Goal: Contribute content: Contribute content

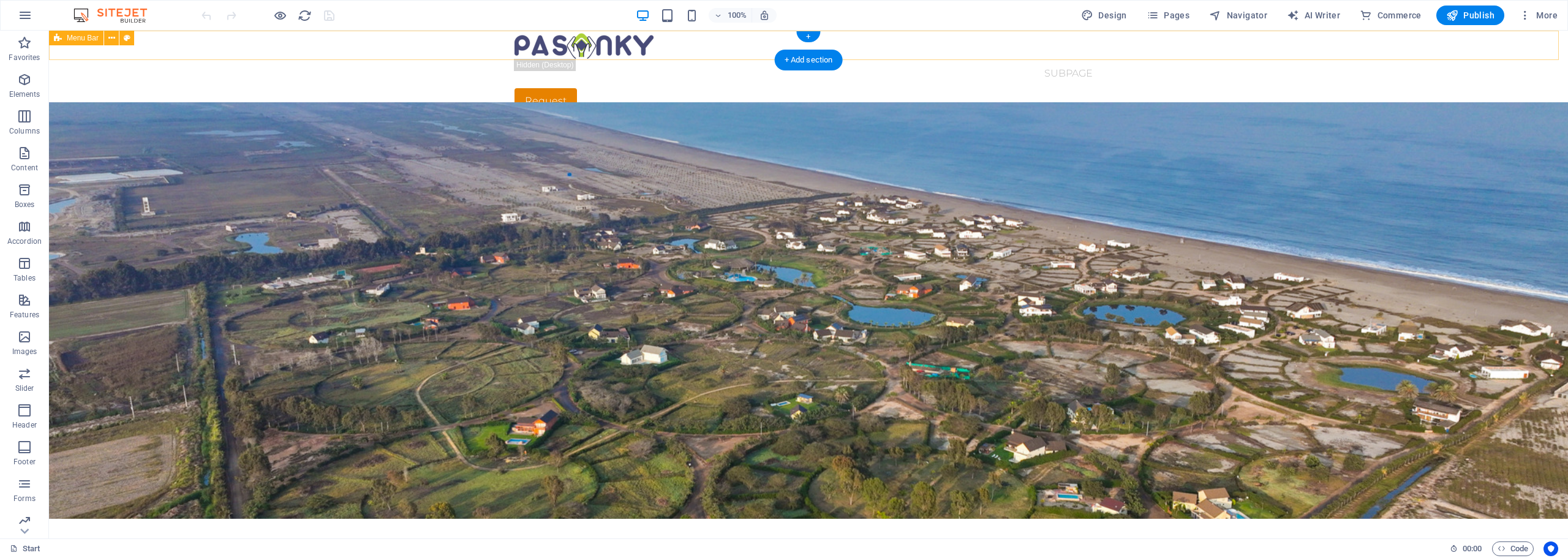
click at [444, 41] on div "Start Subpage Request" at bounding box center [808, 72] width 1519 height 83
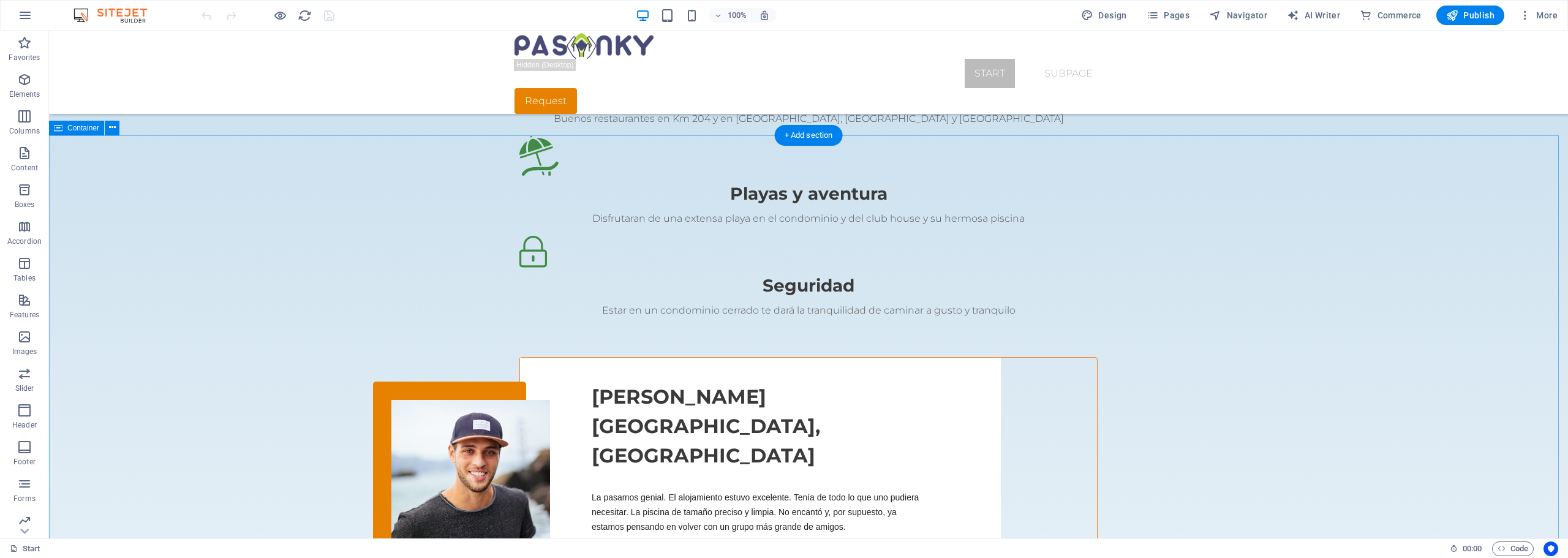
scroll to position [1409, 0]
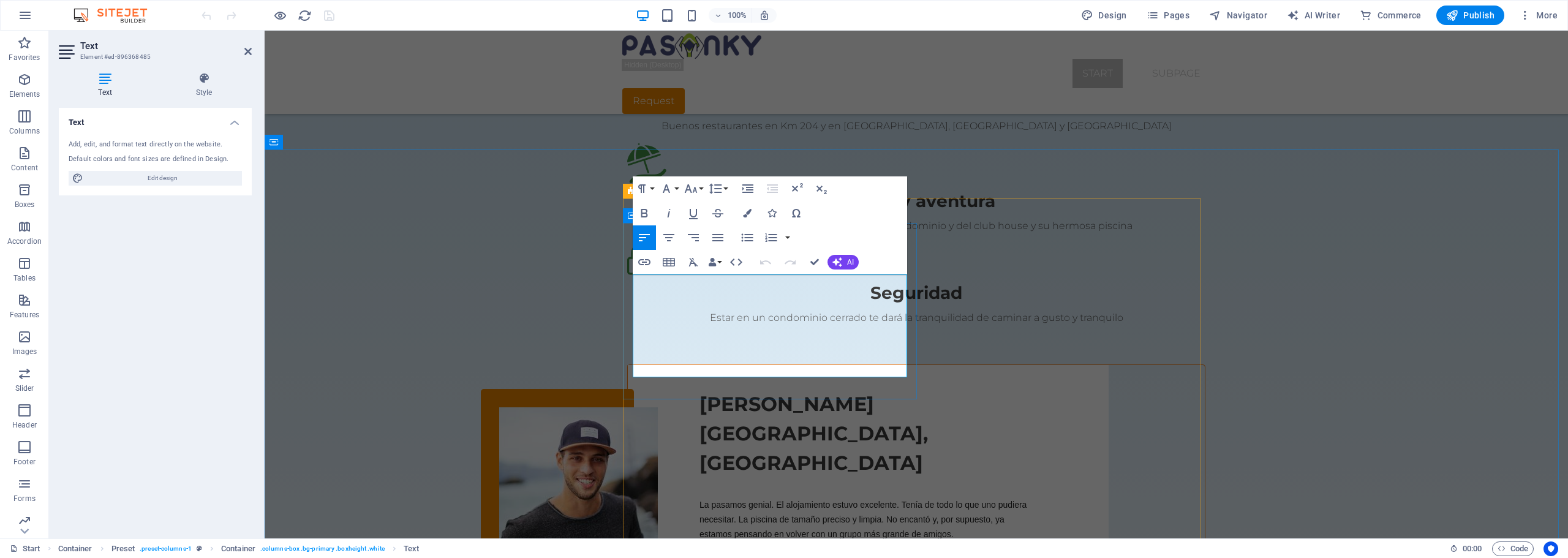
drag, startPoint x: 802, startPoint y: 369, endPoint x: 620, endPoint y: 268, distance: 208.1
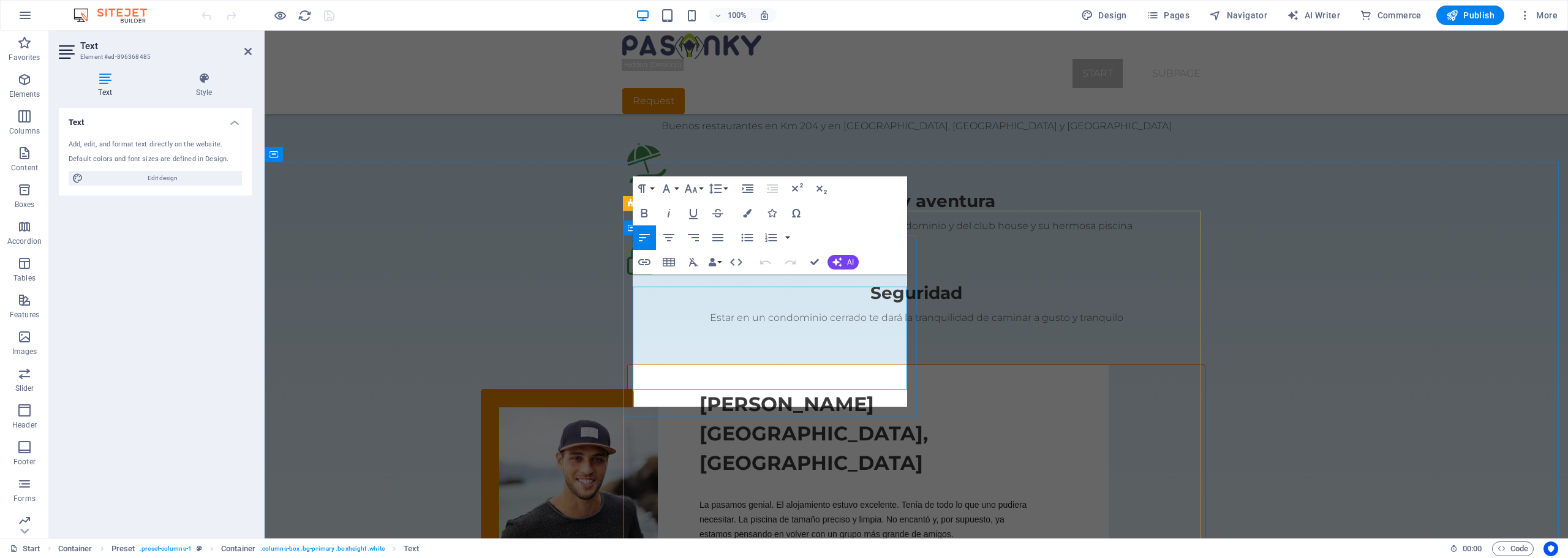
scroll to position [1397, 0]
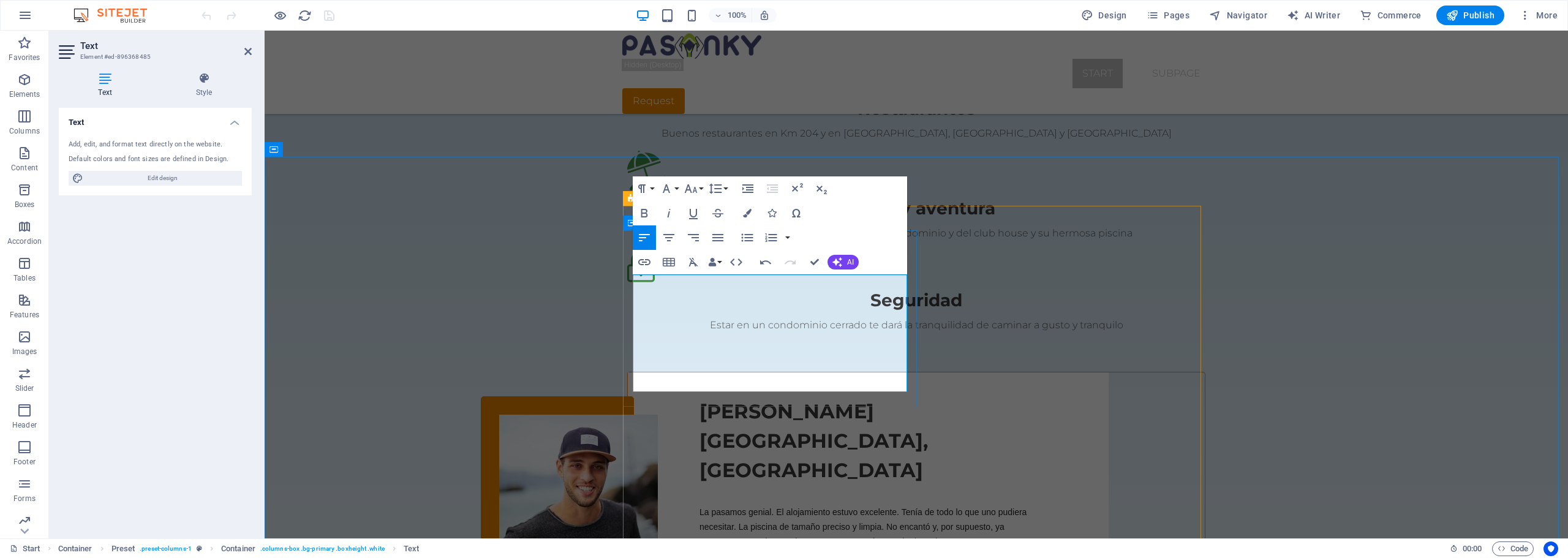
drag, startPoint x: 633, startPoint y: 339, endPoint x: 871, endPoint y: 382, distance: 241.9
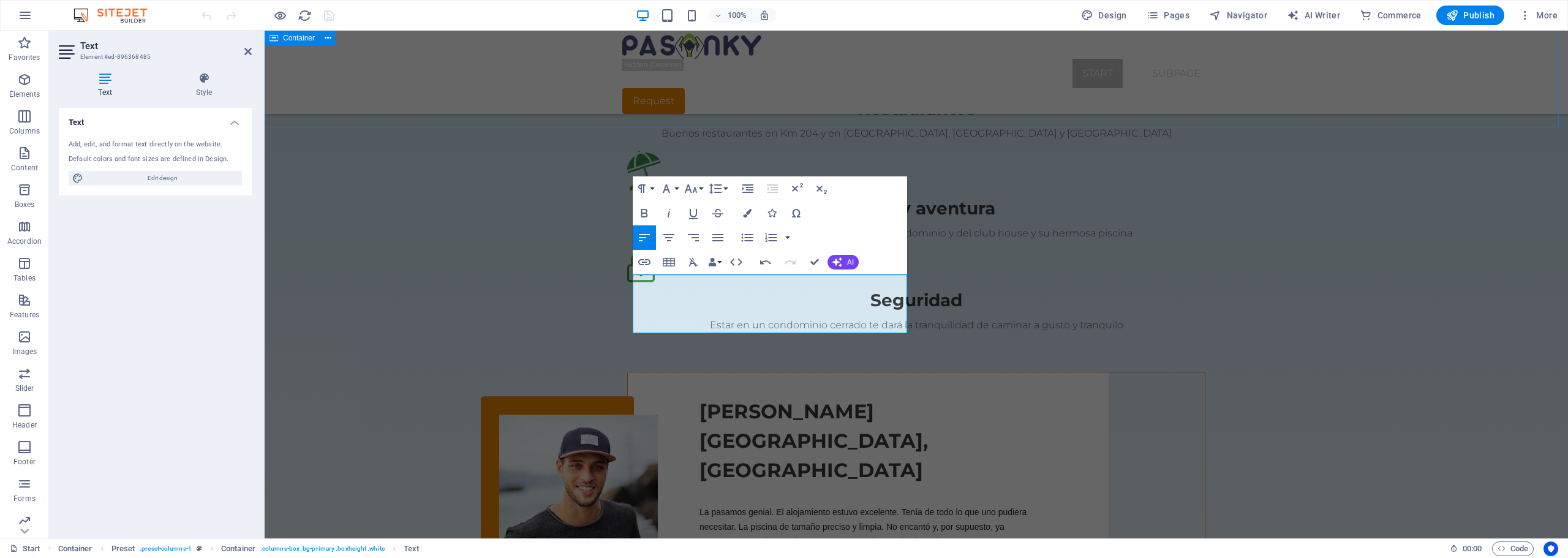
scroll to position [1431, 0]
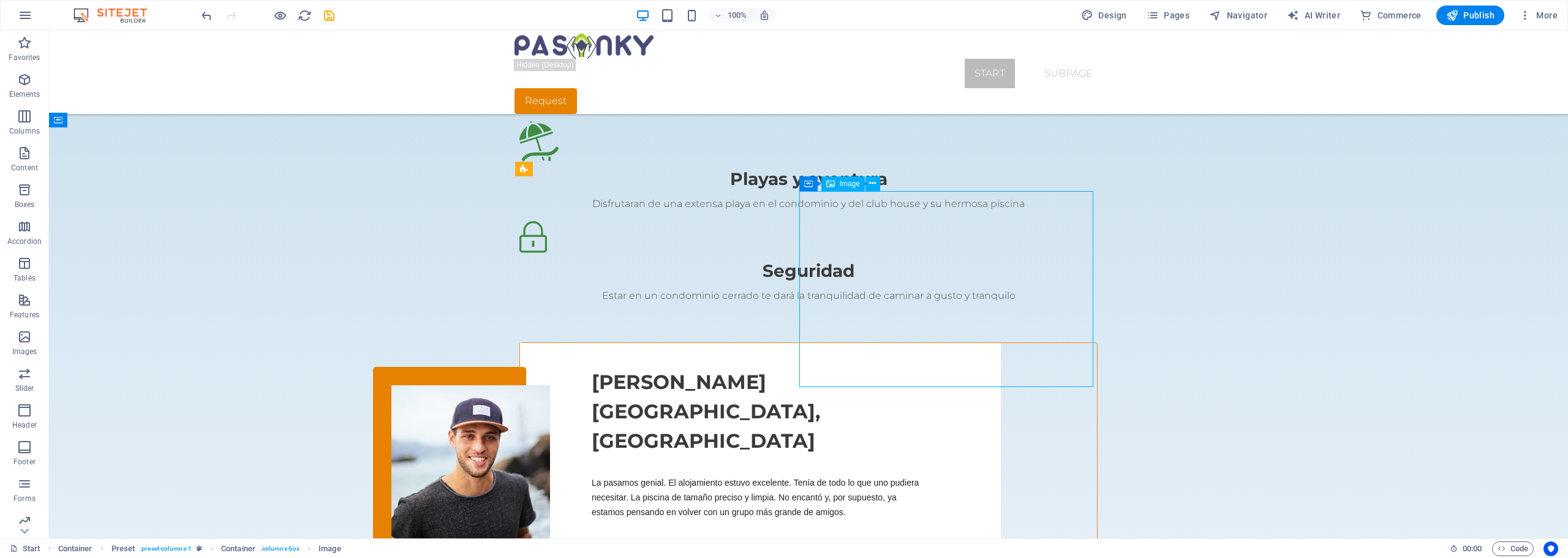
select select "%"
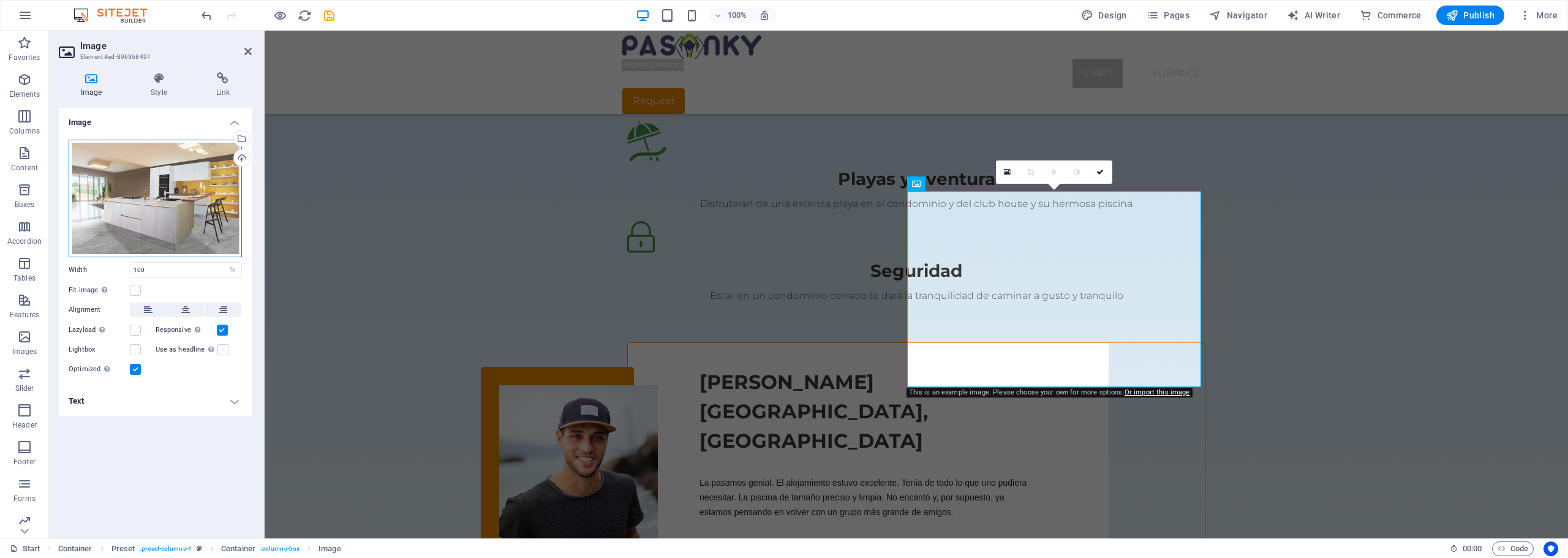
click at [126, 187] on div "Drag files here, click to choose files or select files from Files or our free s…" at bounding box center [155, 199] width 173 height 118
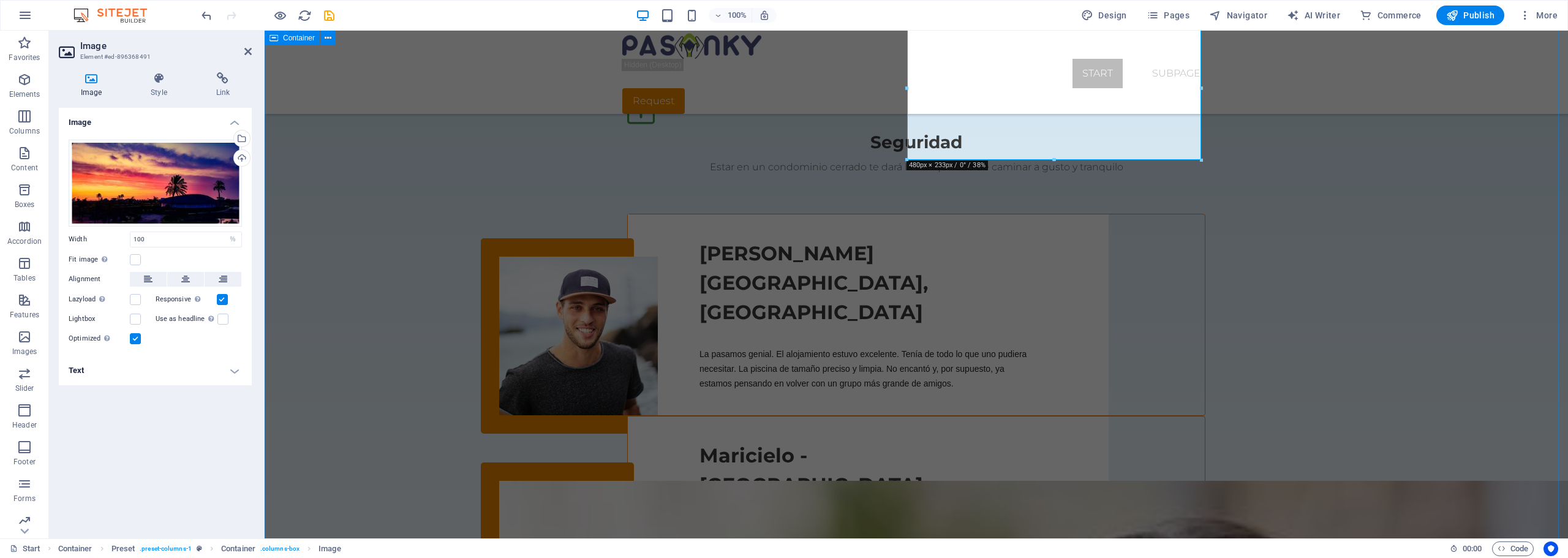
scroll to position [1553, 0]
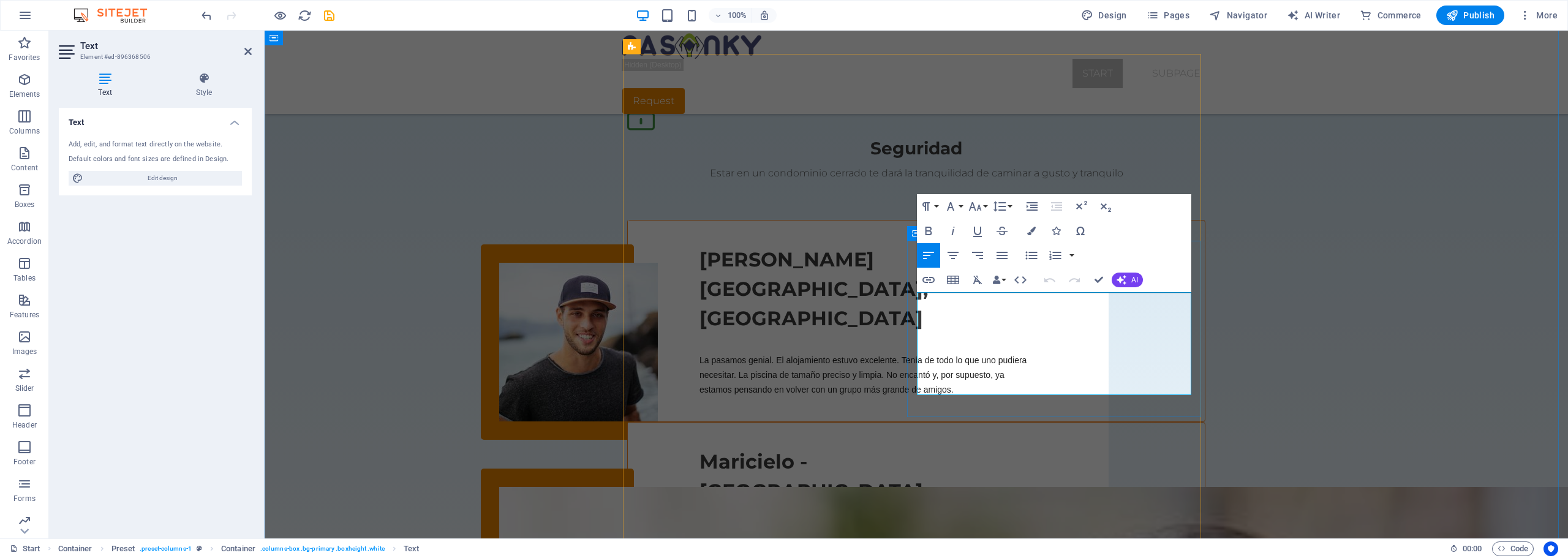
drag, startPoint x: 1102, startPoint y: 390, endPoint x: 908, endPoint y: 293, distance: 216.9
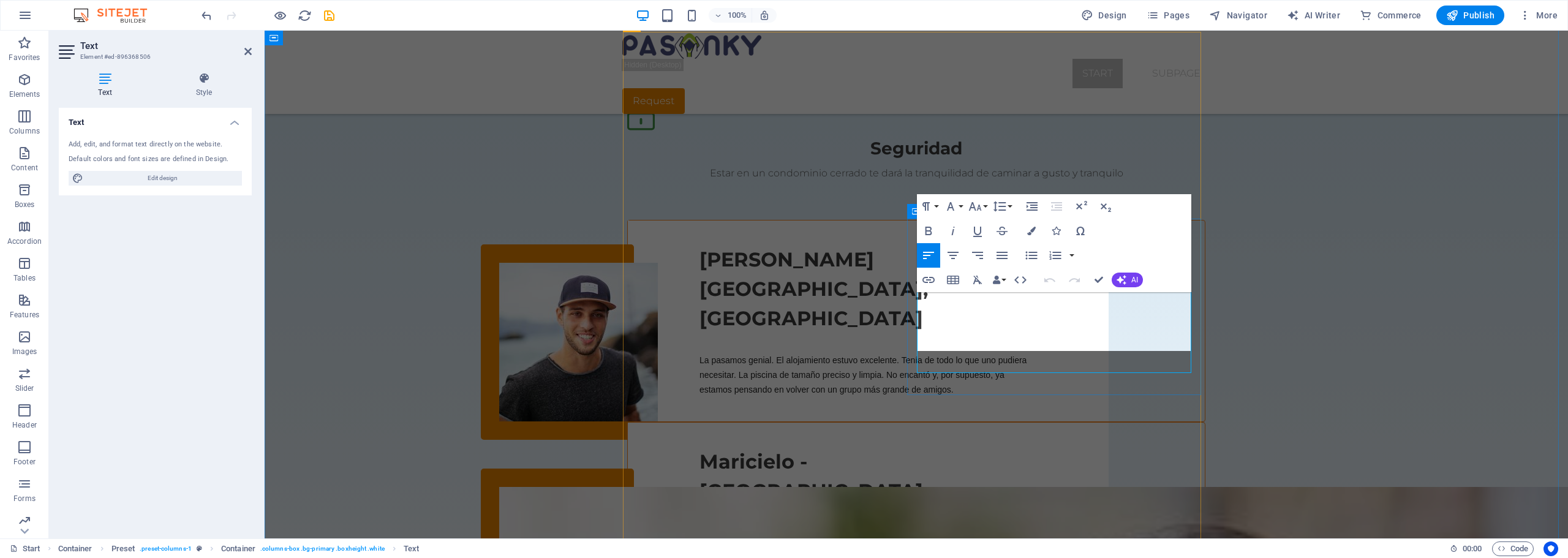
scroll to position [1575, 0]
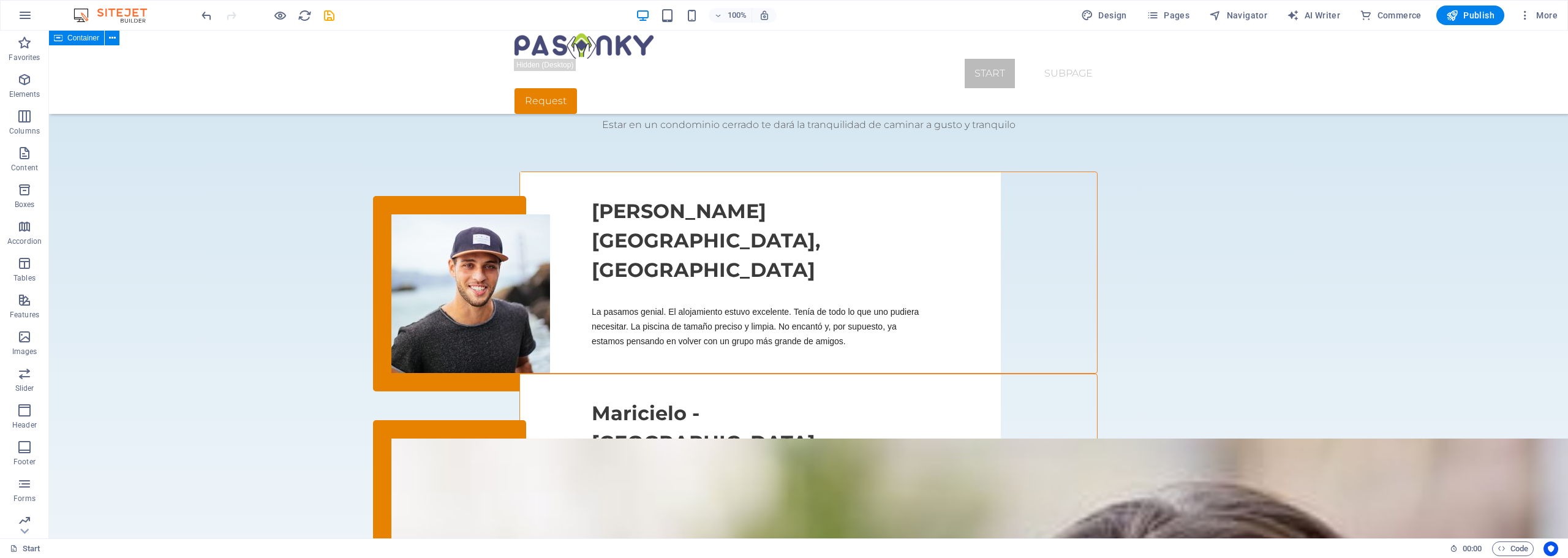
scroll to position [1592, 0]
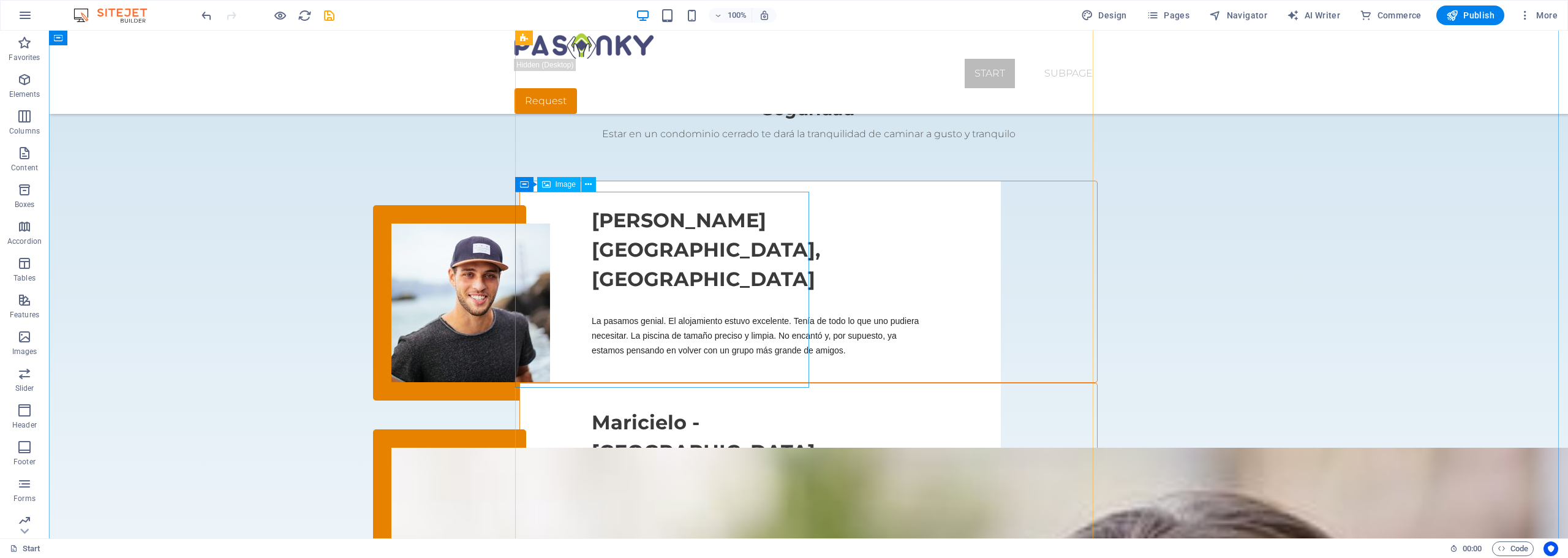
select select "%"
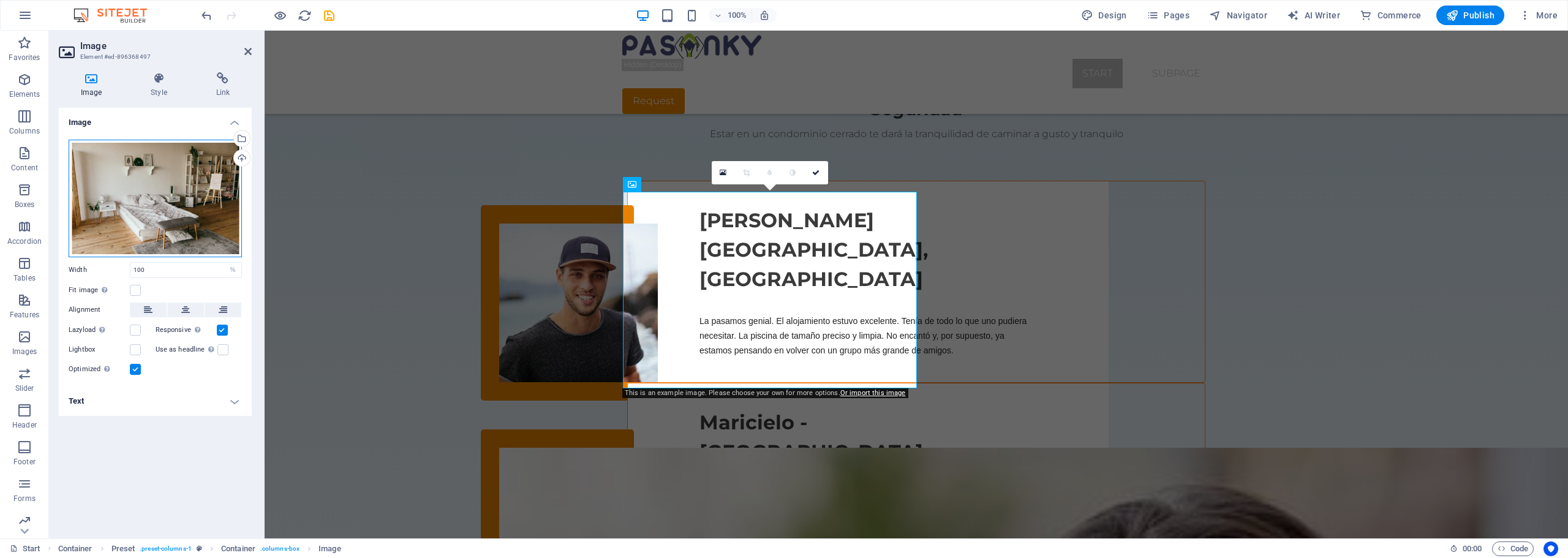
click at [141, 200] on div "Drag files here, click to choose files or select files from Files or our free s…" at bounding box center [155, 199] width 173 height 118
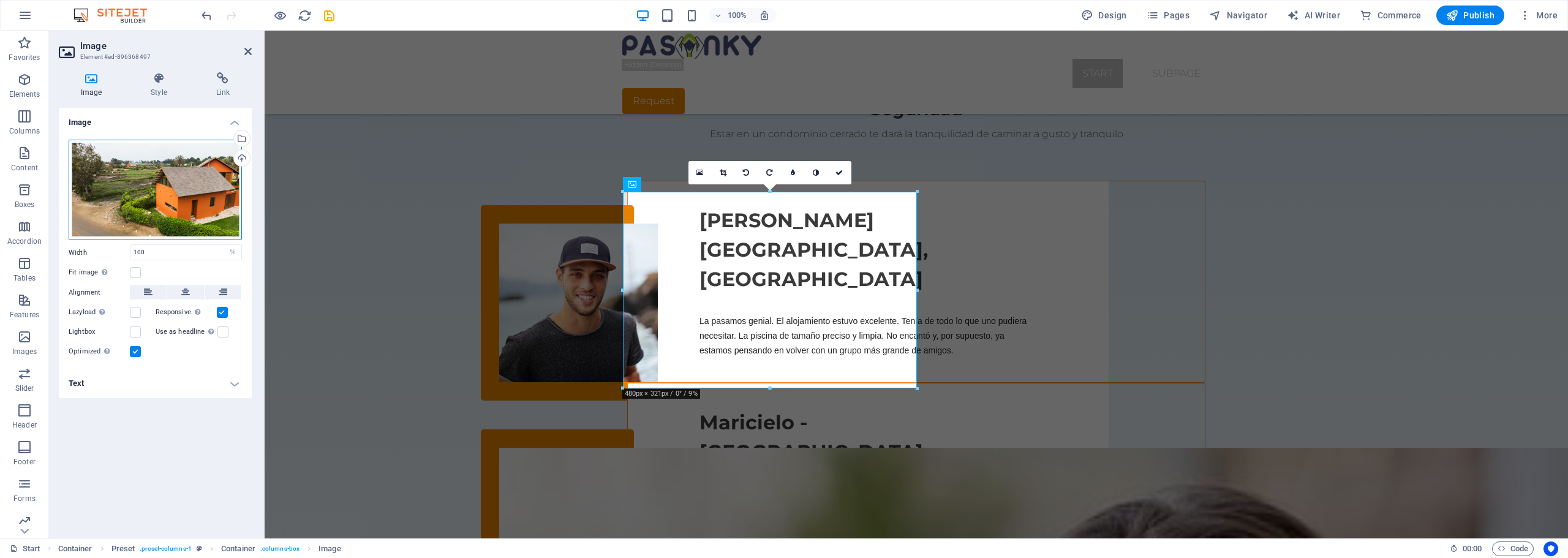
click at [177, 188] on div "Drag files here, click to choose files or select files from Files or our free s…" at bounding box center [155, 190] width 173 height 100
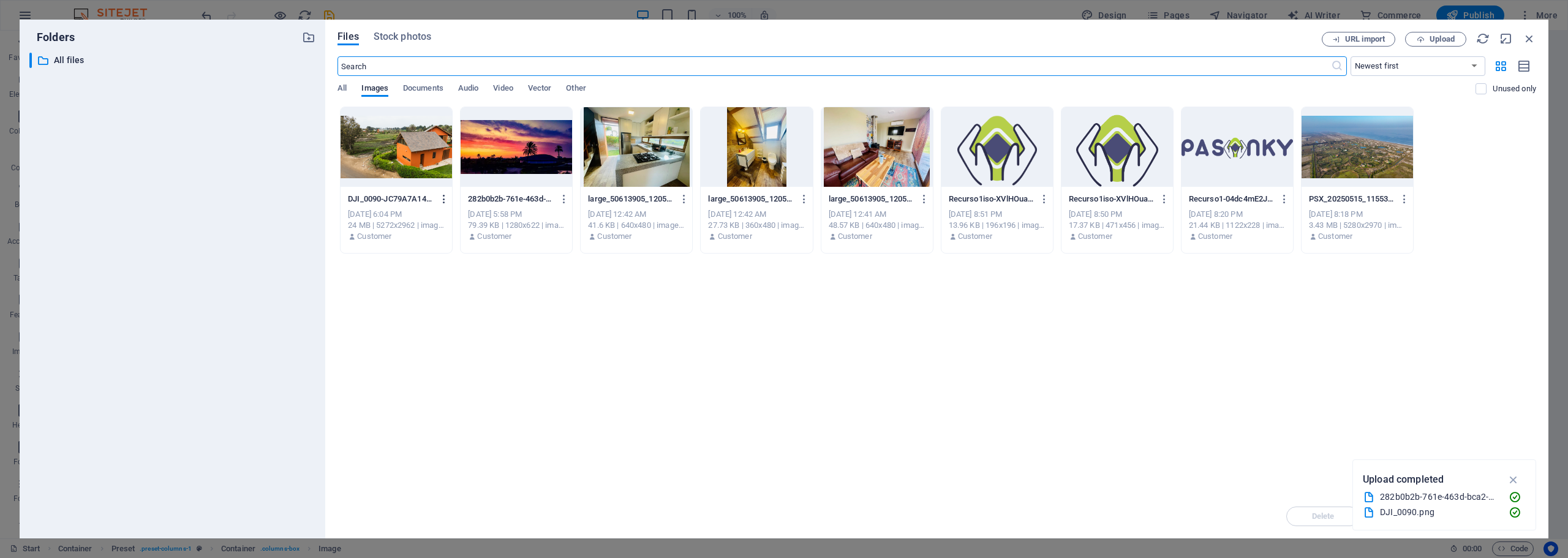
click at [446, 200] on icon "button" at bounding box center [444, 199] width 12 height 11
click at [434, 439] on h6 "Delete" at bounding box center [451, 436] width 52 height 14
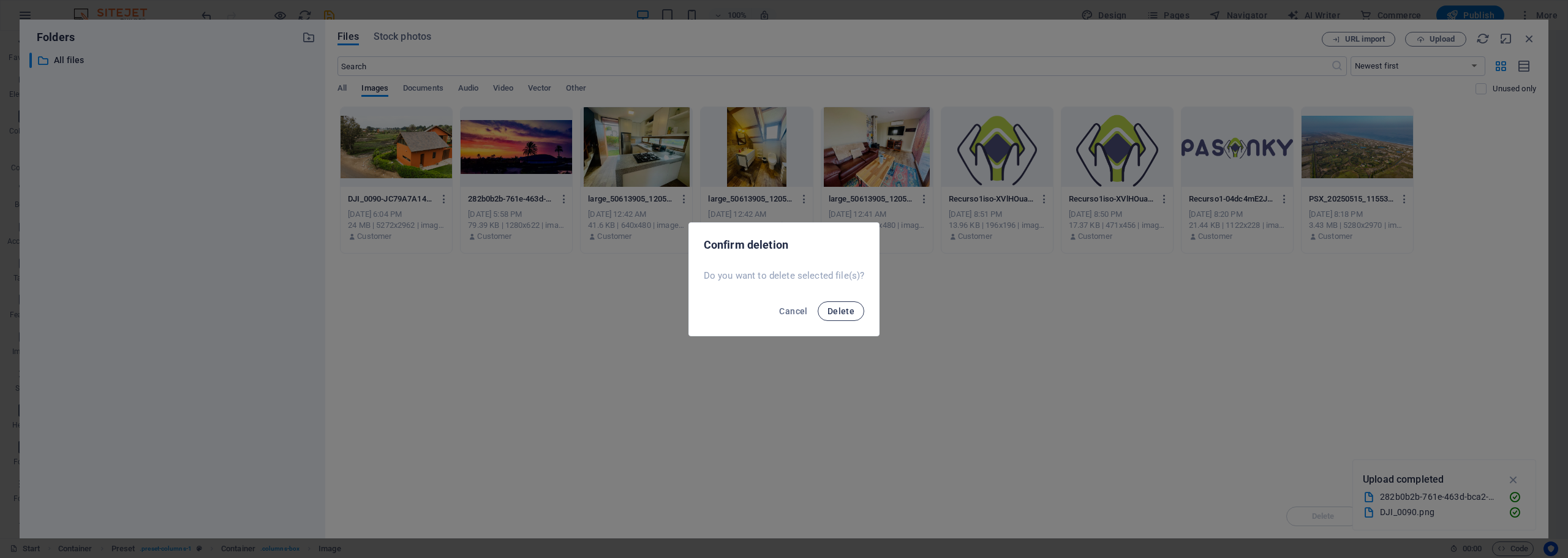
click at [845, 310] on span "Delete" at bounding box center [841, 311] width 27 height 10
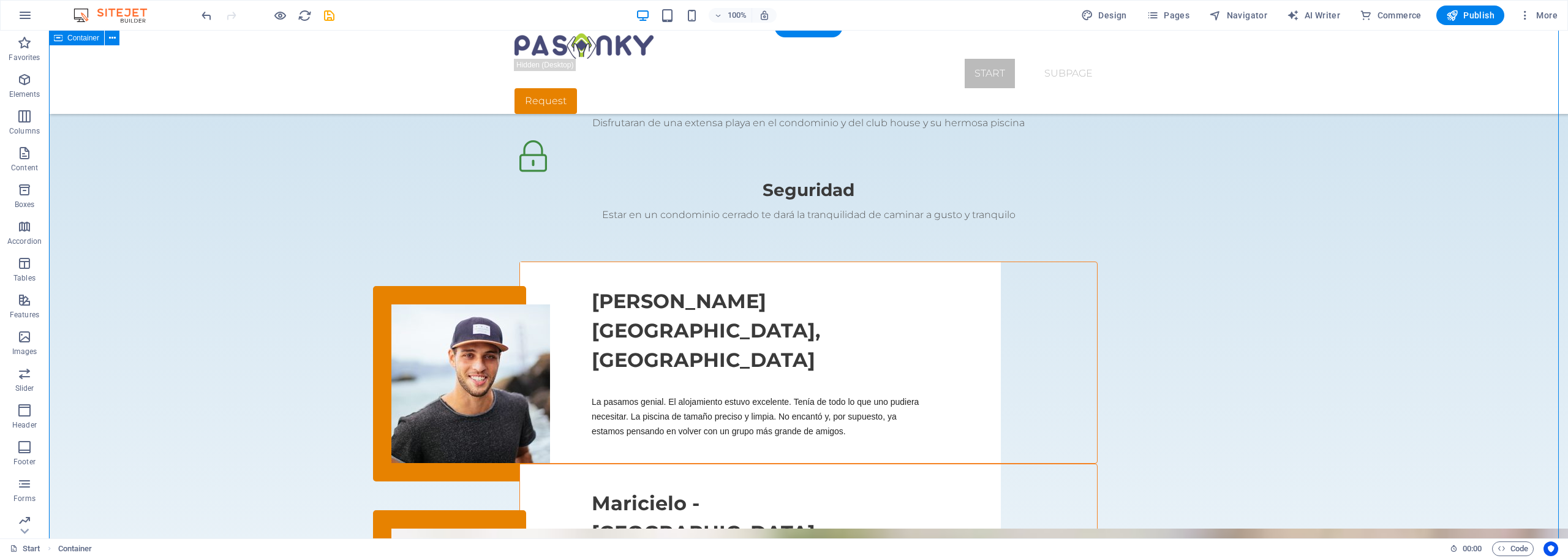
scroll to position [1470, 0]
